Goal: Task Accomplishment & Management: Use online tool/utility

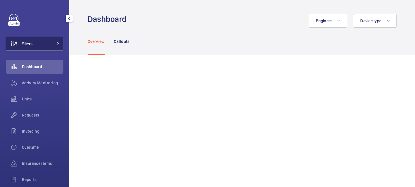
click at [55, 42] on span at bounding box center [56, 43] width 7 height 3
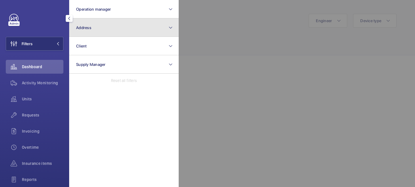
click at [93, 28] on button "Address" at bounding box center [124, 27] width 110 height 18
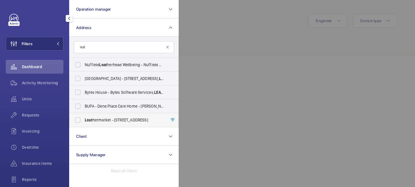
type input "leat"
click at [118, 121] on span "Leat hermarket - [STREET_ADDRESS]" at bounding box center [124, 120] width 79 height 6
click at [84, 121] on input "Leat hermarket - [STREET_ADDRESS]" at bounding box center [78, 120] width 12 height 12
checkbox input "true"
click at [236, 36] on div at bounding box center [386, 93] width 415 height 187
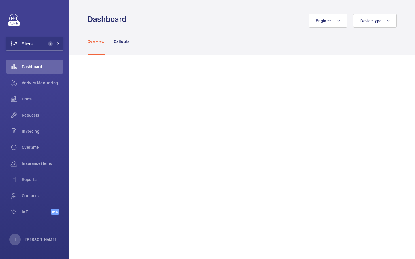
scroll to position [316, 0]
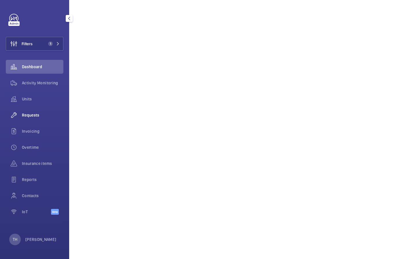
click at [38, 117] on span "Requests" at bounding box center [43, 115] width 42 height 6
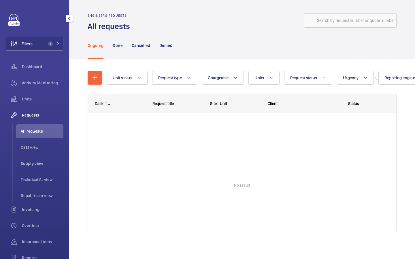
scroll to position [0, 0]
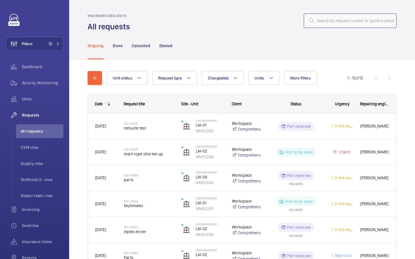
click at [341, 14] on input "text" at bounding box center [350, 21] width 93 height 14
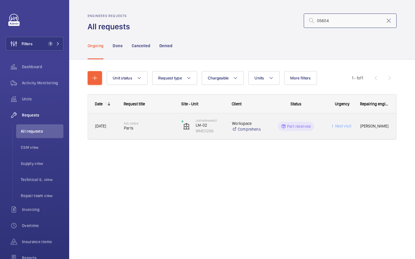
type input "05604"
click at [368, 125] on span "[PERSON_NAME]" at bounding box center [374, 126] width 29 height 7
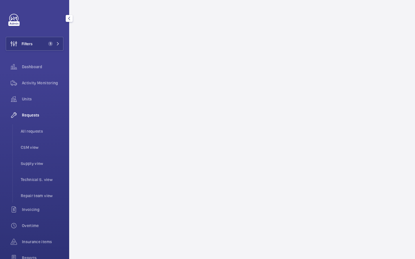
click at [70, 20] on mat-icon "button" at bounding box center [69, 18] width 7 height 5
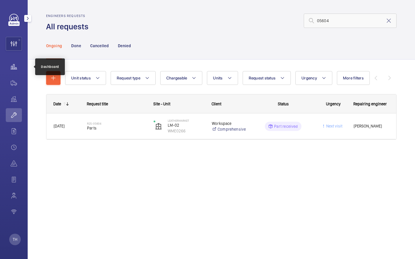
click at [14, 68] on wm-front-icon-button at bounding box center [14, 67] width 16 height 14
